Goal: Task Accomplishment & Management: Manage account settings

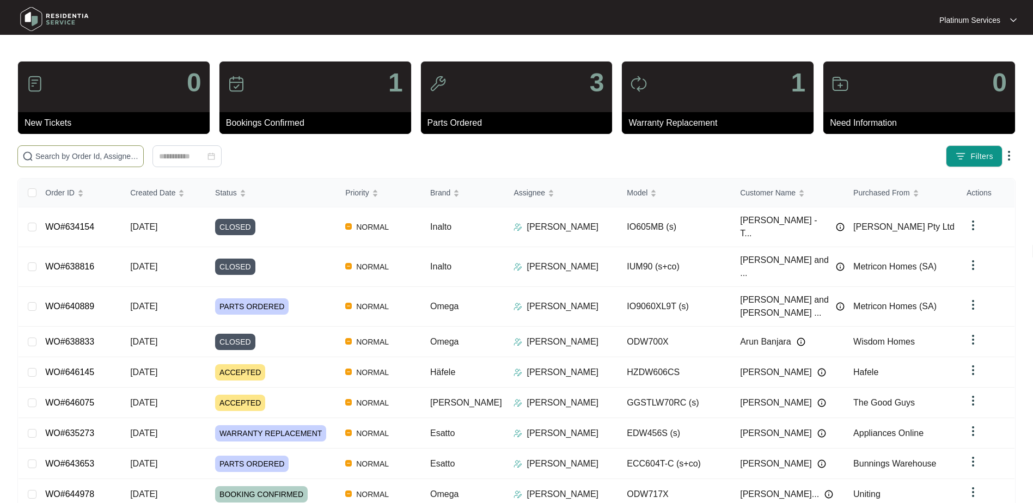
click at [91, 150] on span at bounding box center [80, 156] width 126 height 22
click at [90, 158] on input "text" at bounding box center [86, 156] width 103 height 12
paste input "642918"
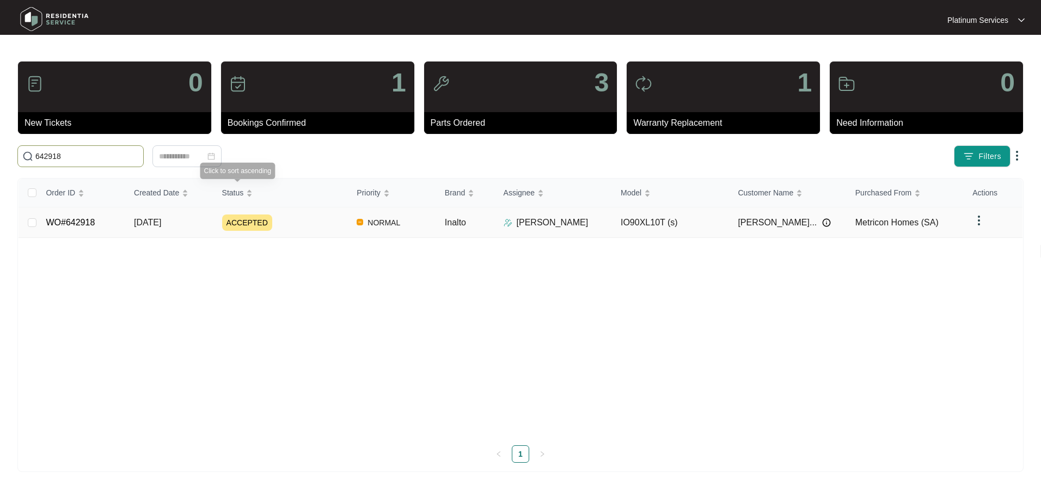
type input "642918"
click at [324, 223] on div "ACCEPTED" at bounding box center [285, 223] width 126 height 16
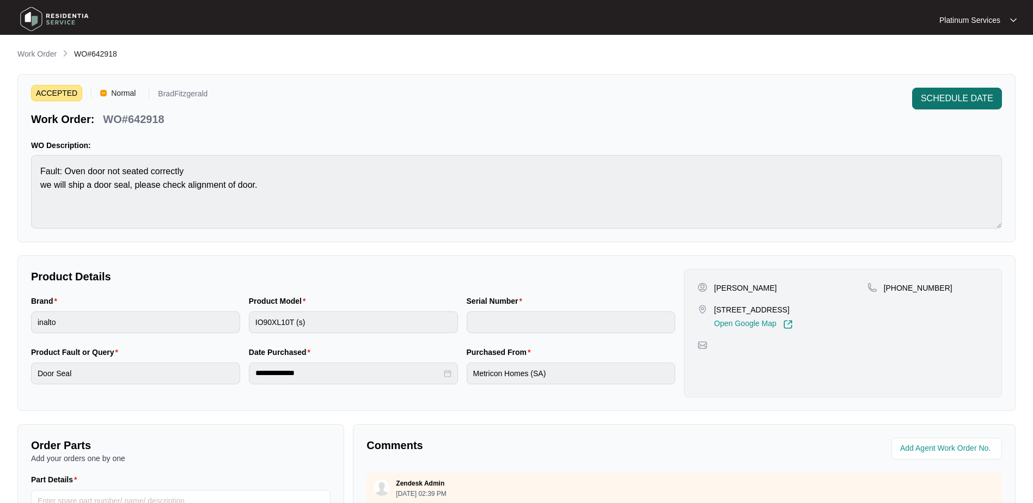
click at [934, 101] on span "SCHEDULE DATE" at bounding box center [957, 98] width 72 height 13
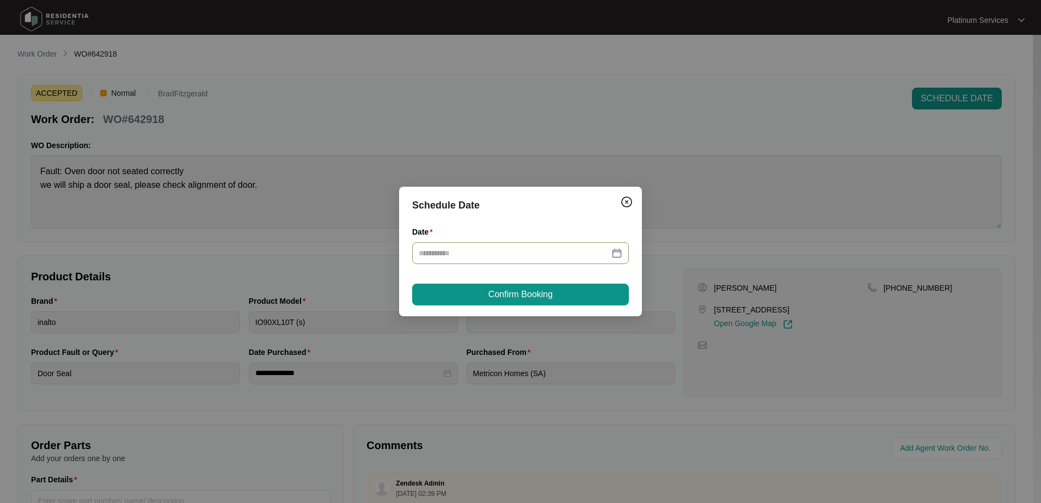
click at [618, 249] on div at bounding box center [521, 253] width 204 height 12
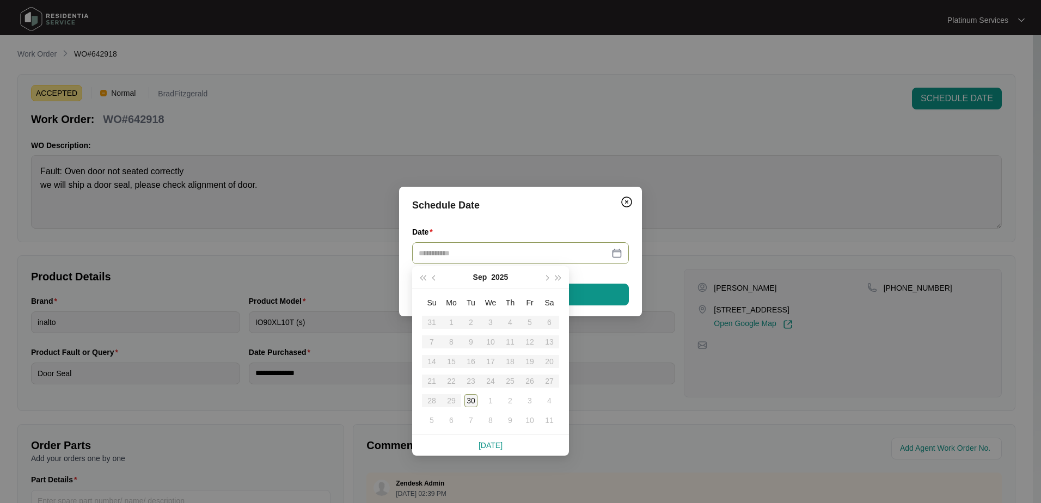
type input "**********"
click at [469, 401] on div "30" at bounding box center [470, 400] width 13 height 13
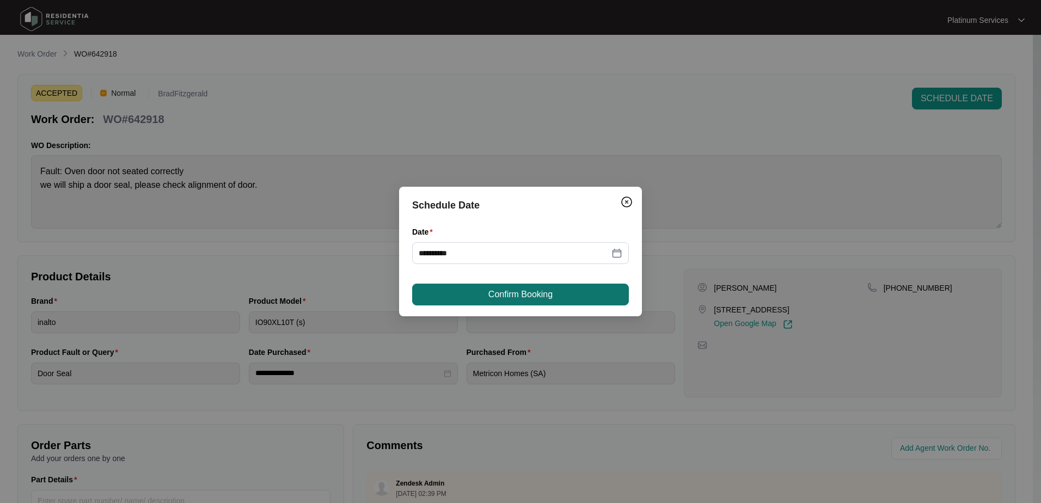
click at [550, 301] on button "Confirm Booking" at bounding box center [520, 295] width 217 height 22
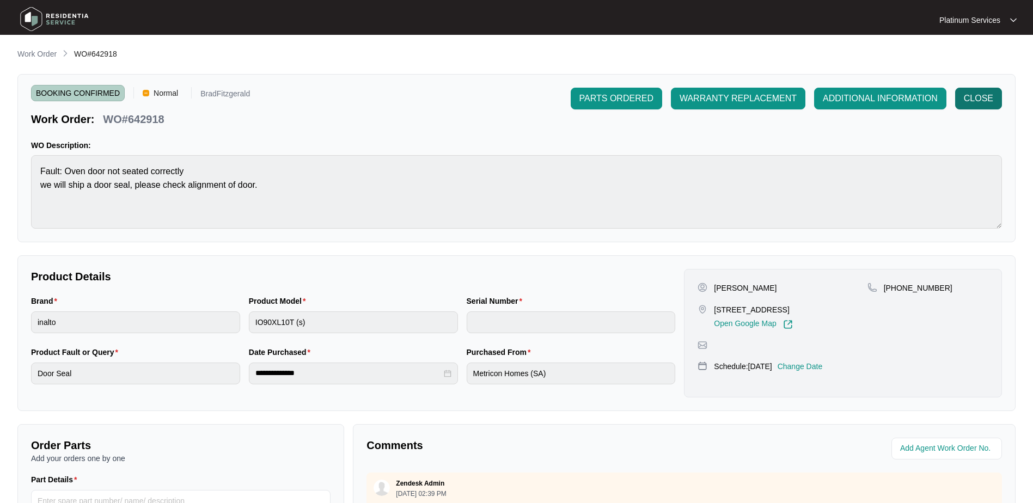
click at [967, 100] on span "CLOSE" at bounding box center [978, 98] width 29 height 13
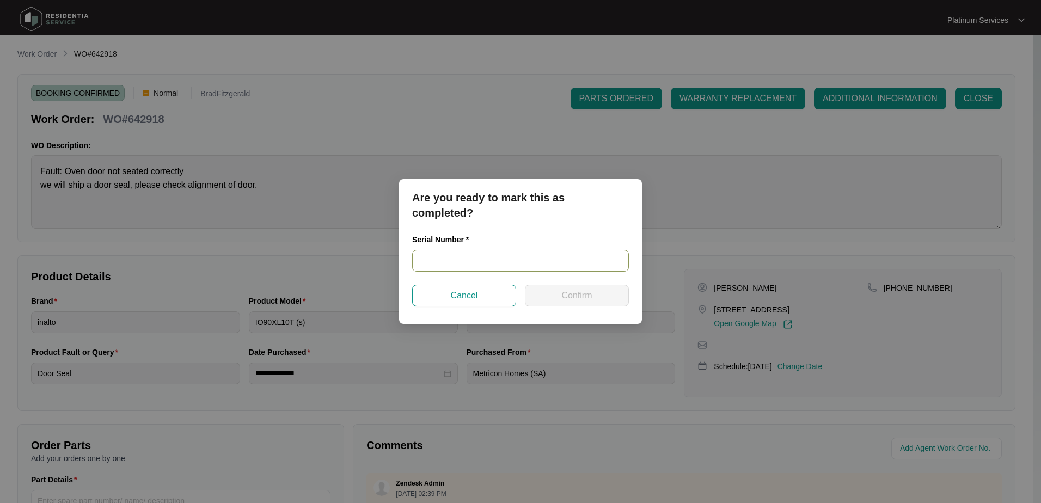
click at [506, 262] on input "text" at bounding box center [520, 261] width 217 height 22
click at [556, 262] on input "2514" at bounding box center [520, 261] width 217 height 22
type input "25140699"
click at [603, 296] on button "Confirm" at bounding box center [577, 296] width 104 height 22
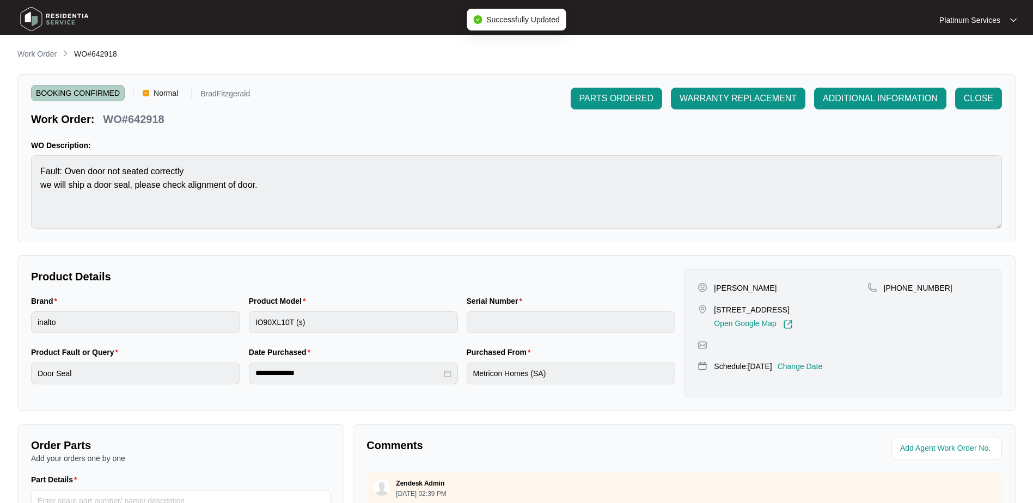
type input "25140699"
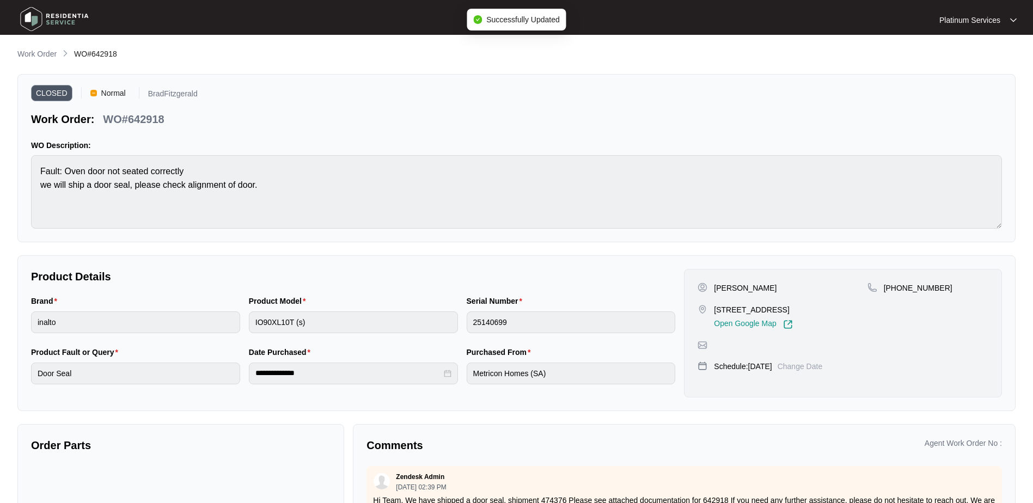
click at [464, 322] on div "Serial Number 25140699" at bounding box center [571, 320] width 218 height 51
click at [24, 51] on p "Work Order" at bounding box center [36, 53] width 39 height 11
